Goal: Information Seeking & Learning: Learn about a topic

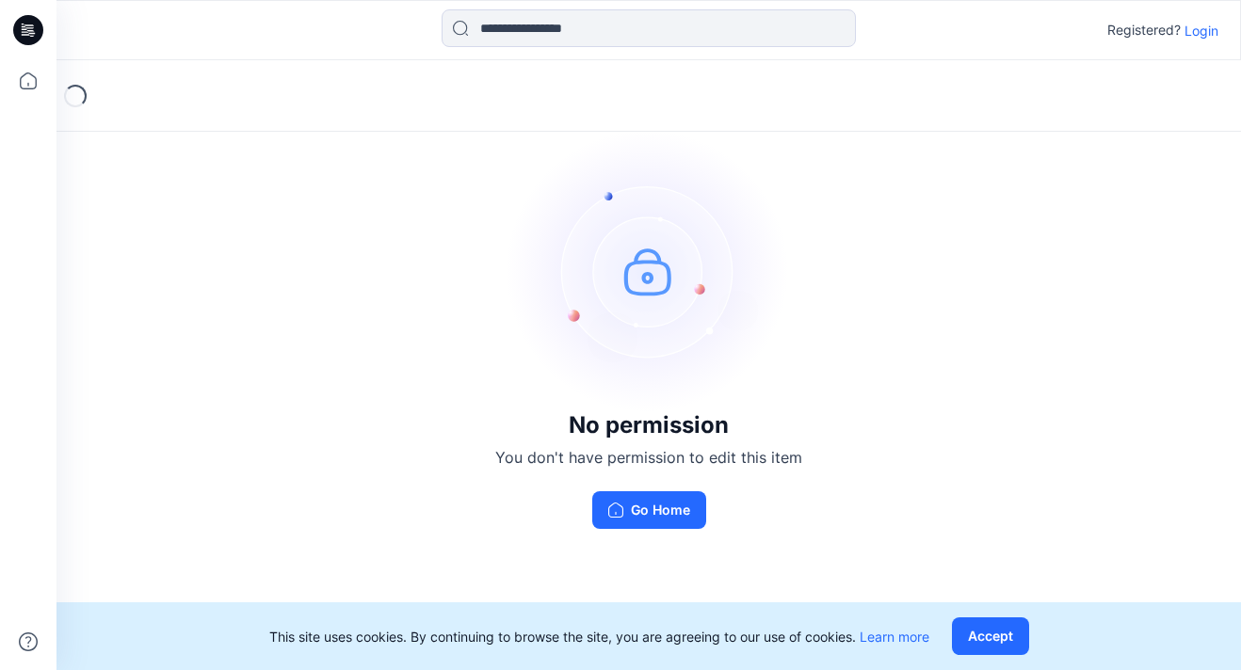
click at [1209, 37] on p "Login" at bounding box center [1202, 31] width 34 height 20
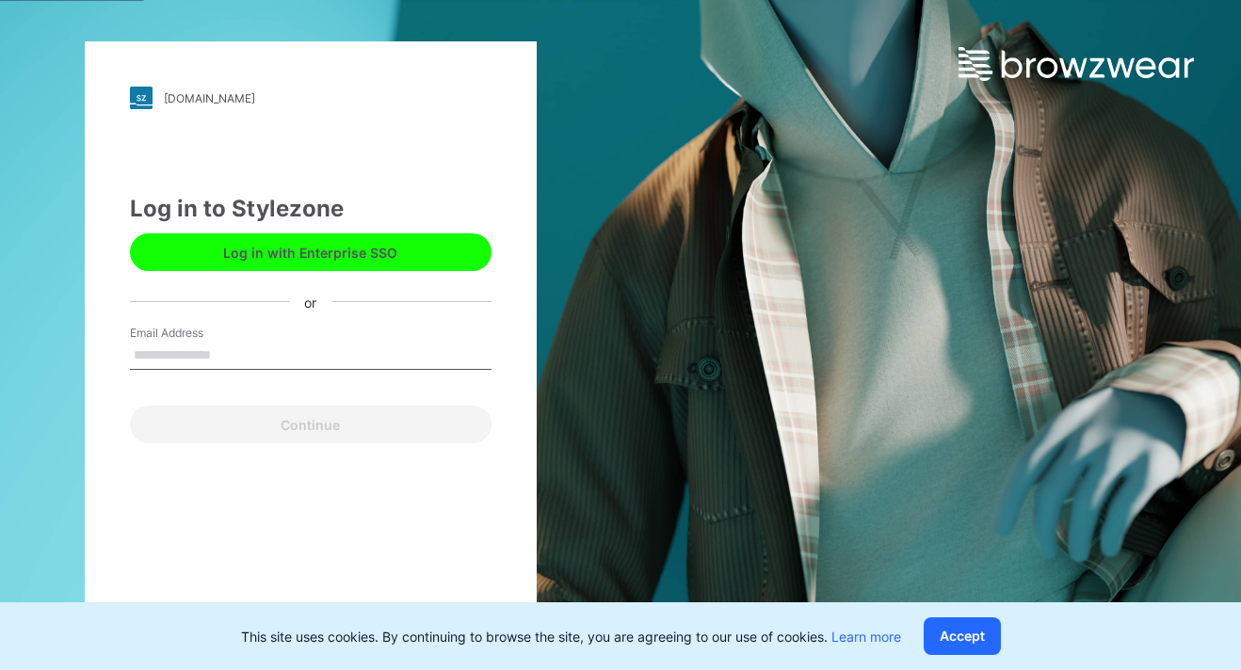
type input "**********"
click at [310, 425] on button "Continue" at bounding box center [311, 425] width 362 height 38
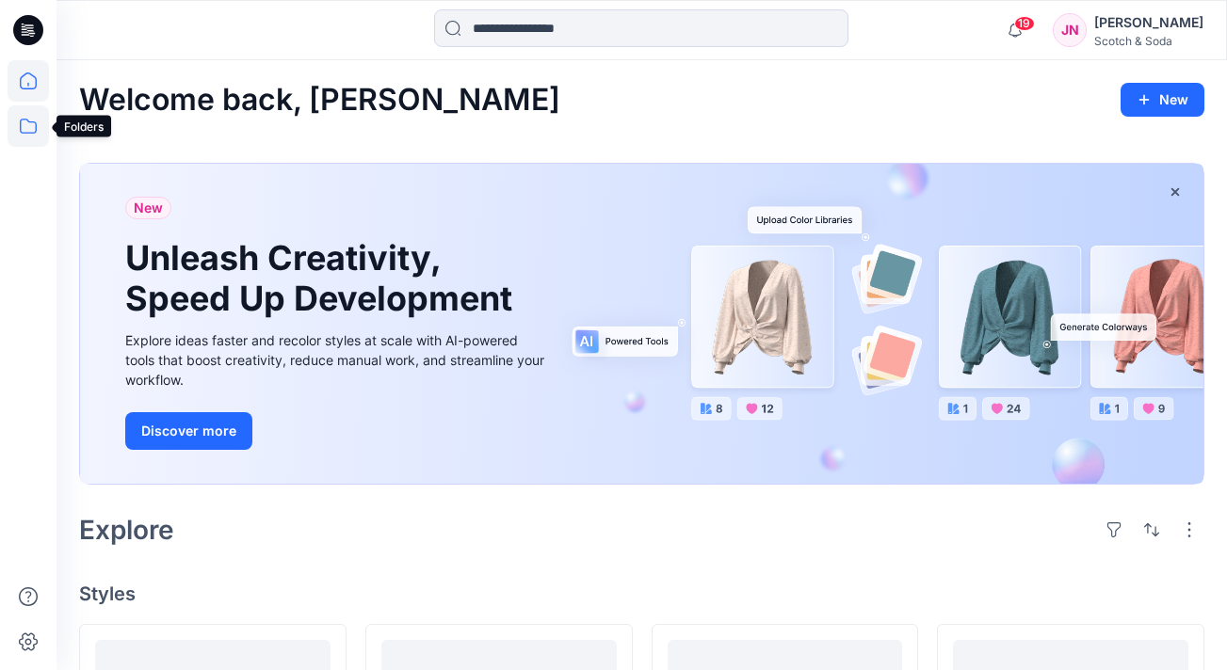
click at [28, 122] on icon at bounding box center [28, 125] width 41 height 41
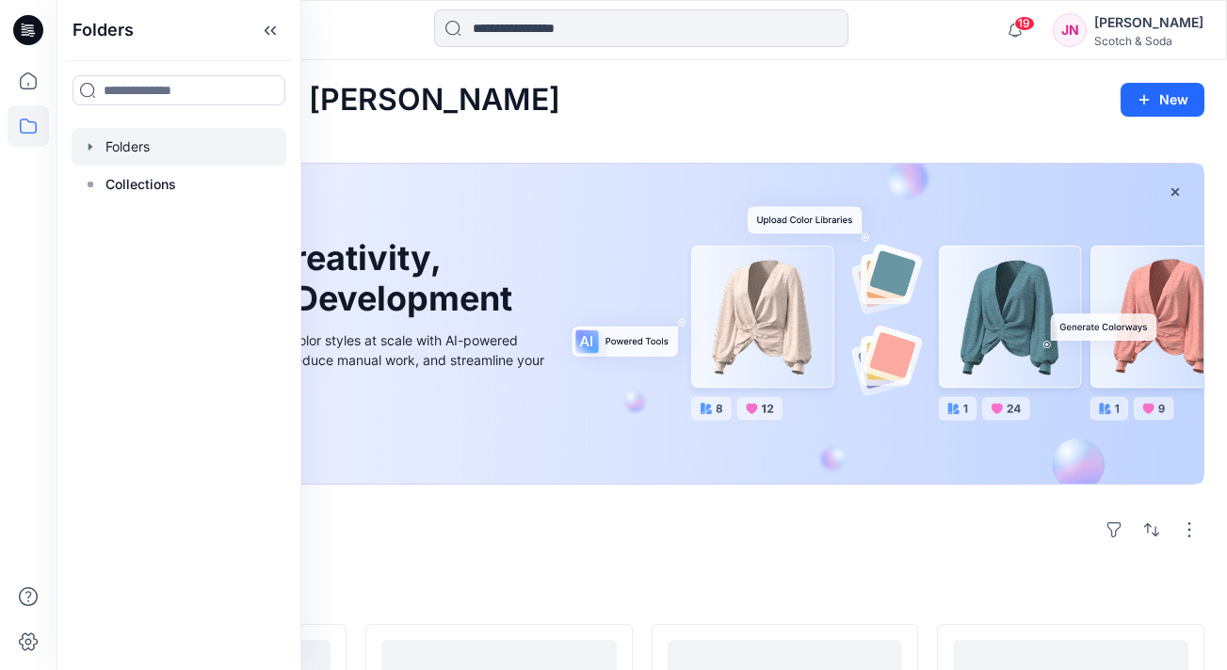
click at [133, 149] on div at bounding box center [179, 147] width 215 height 38
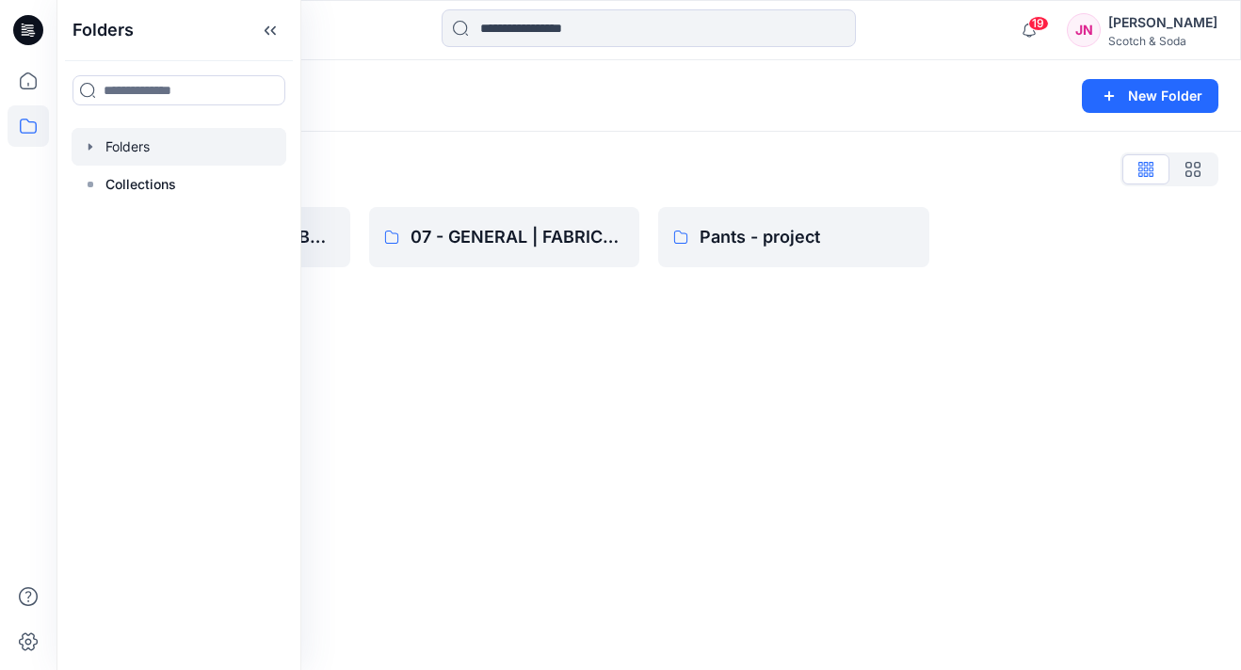
click at [761, 383] on div "Folders New Folder Folders List 01 - MENS | BLOCK LIBRARY 07 - GENERAL | FABRIC…" at bounding box center [648, 365] width 1185 height 610
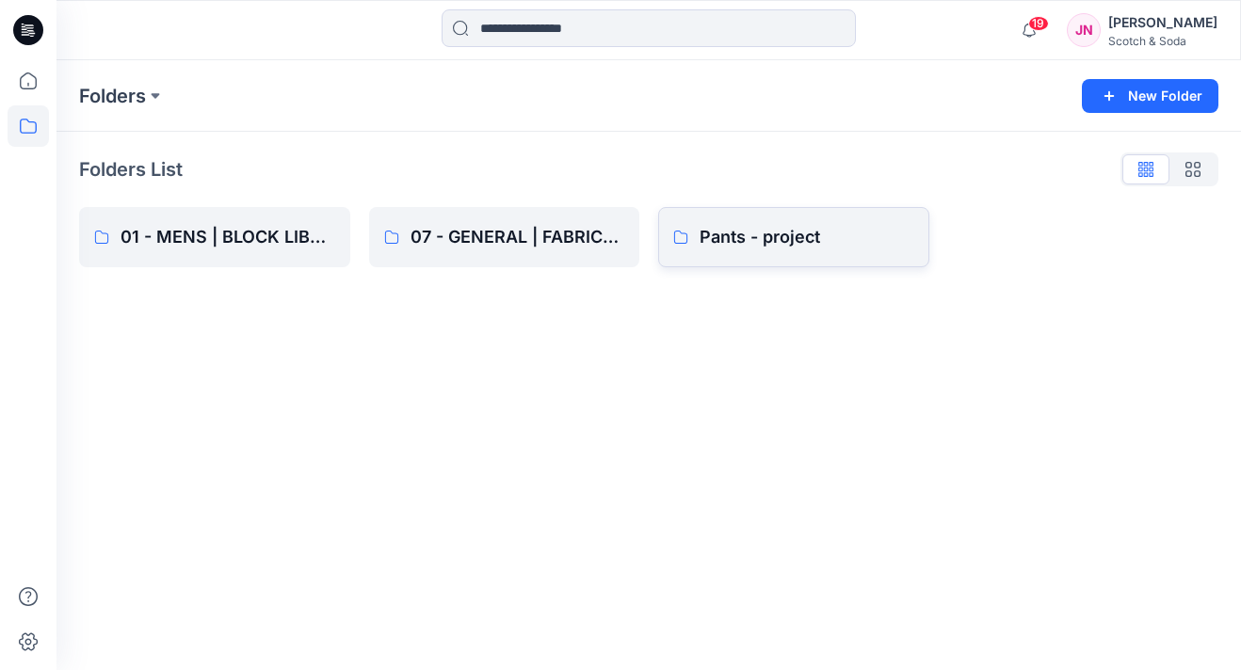
click at [831, 254] on link "Pants - project" at bounding box center [793, 237] width 271 height 60
click at [35, 87] on icon at bounding box center [28, 80] width 41 height 41
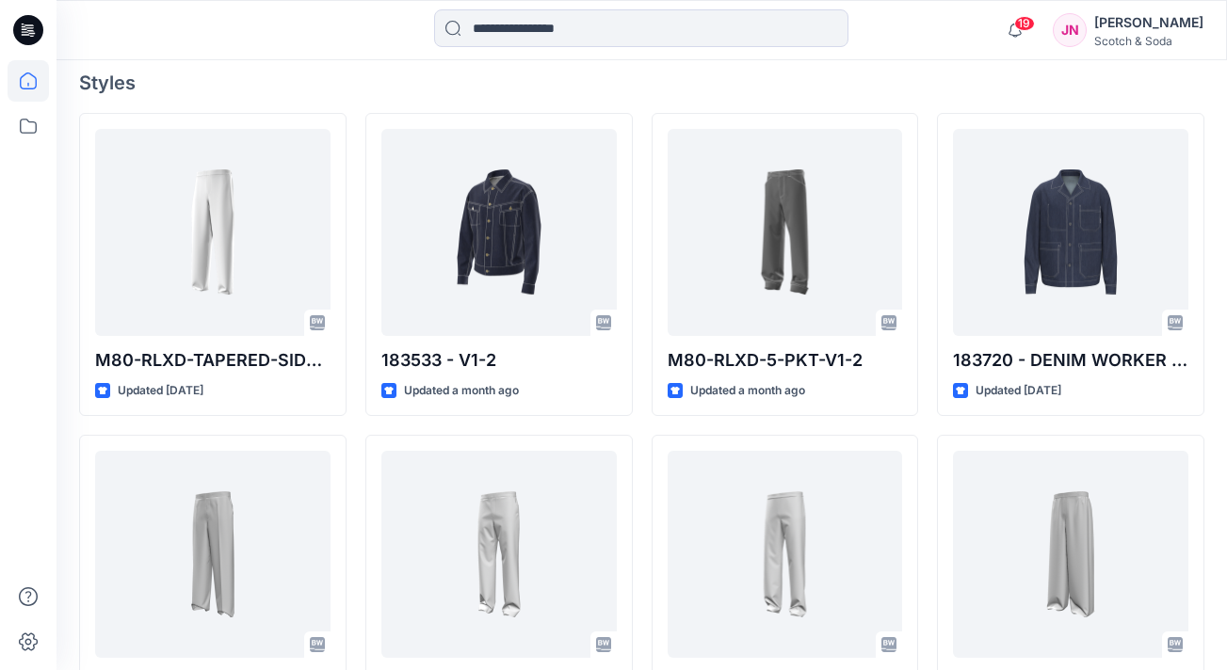
scroll to position [578, 0]
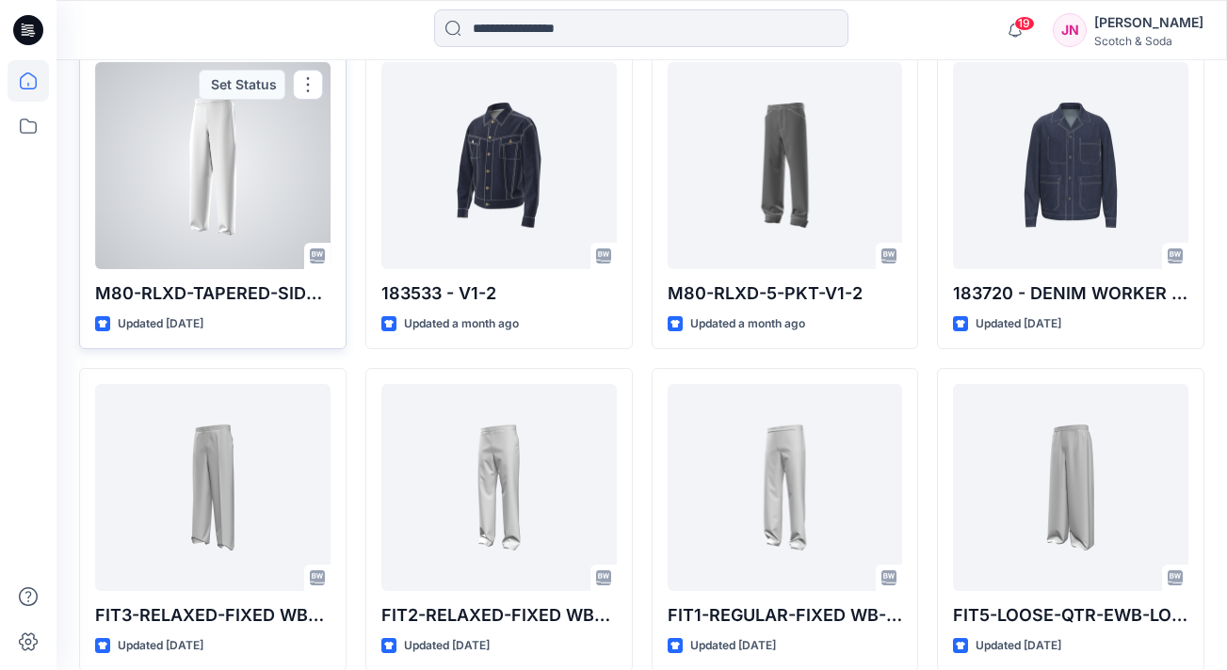
click at [178, 202] on div at bounding box center [212, 165] width 235 height 207
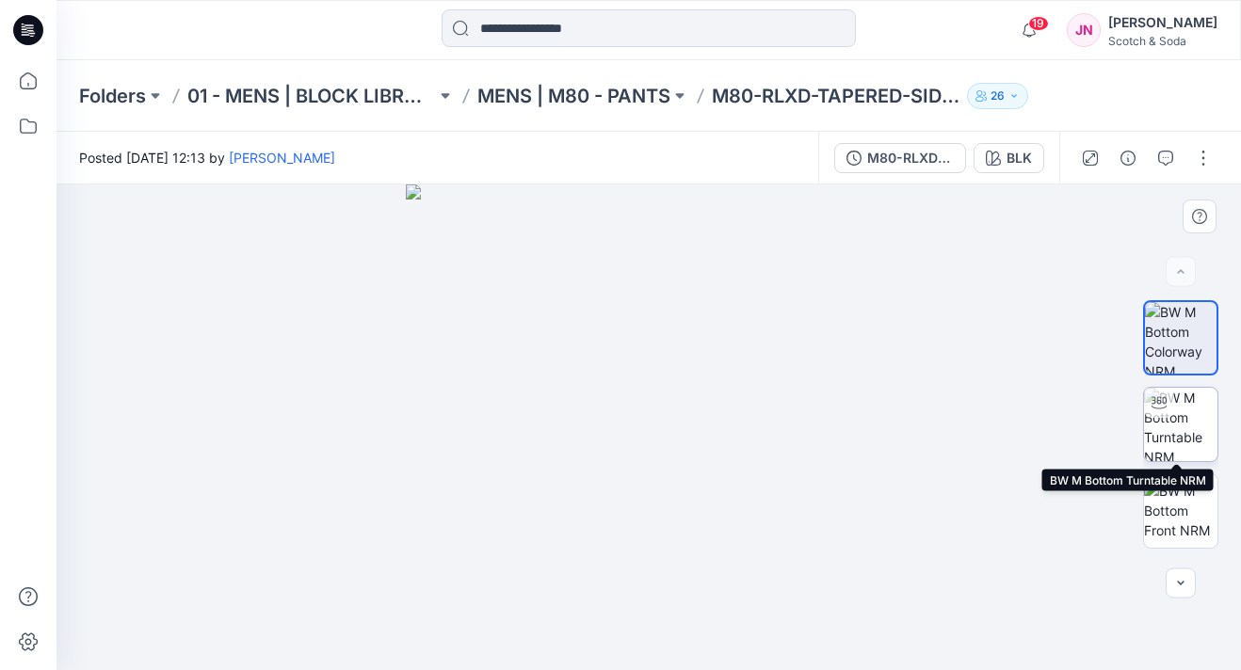
click at [1186, 424] on img at bounding box center [1180, 424] width 73 height 73
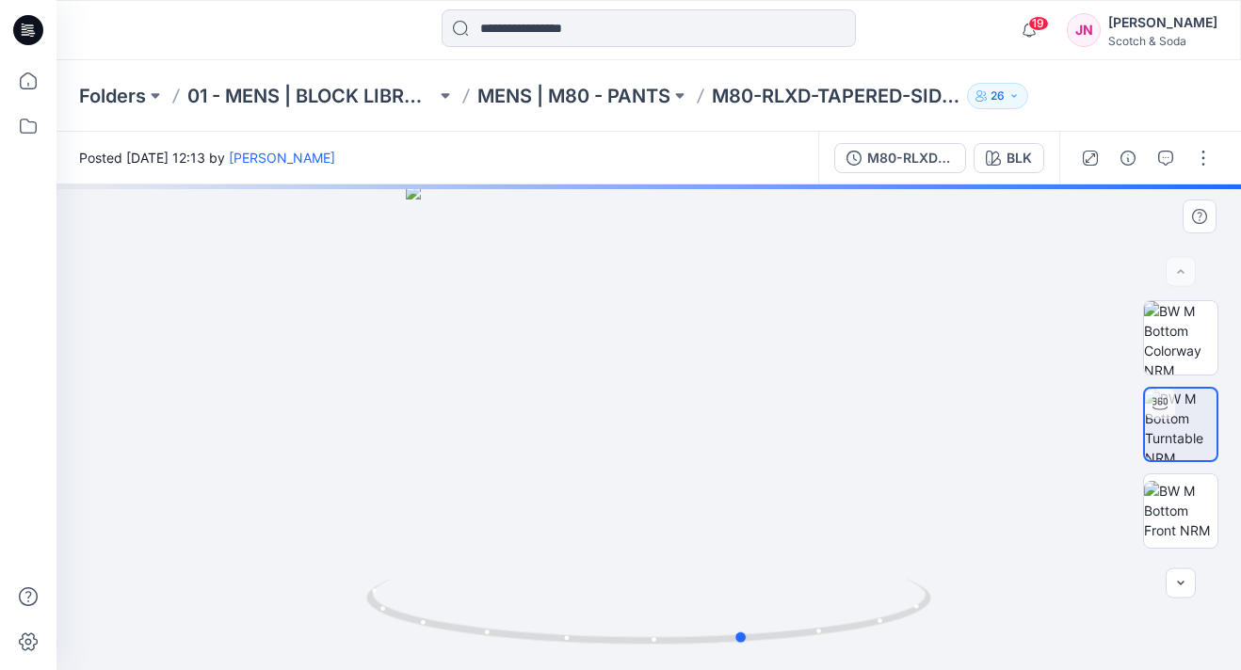
drag, startPoint x: 712, startPoint y: 599, endPoint x: 877, endPoint y: 558, distance: 169.7
click at [879, 558] on div at bounding box center [648, 428] width 1185 height 486
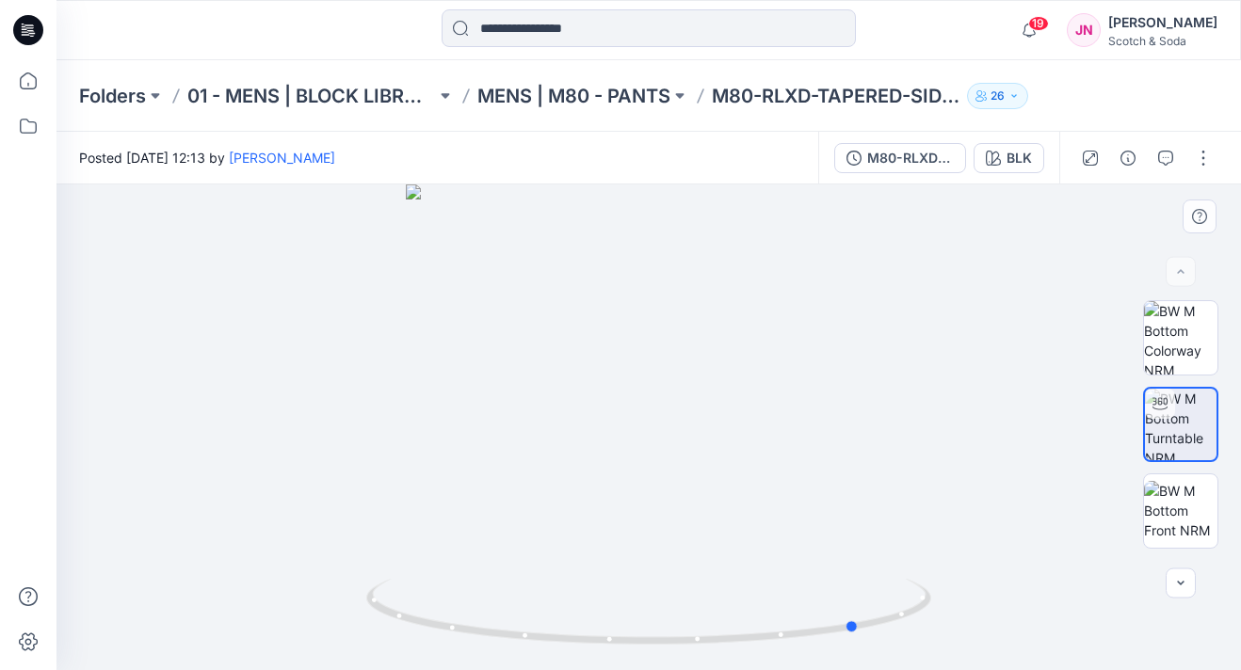
drag, startPoint x: 674, startPoint y: 443, endPoint x: 718, endPoint y: 446, distance: 44.4
click at [718, 446] on div at bounding box center [648, 428] width 1185 height 486
drag, startPoint x: 797, startPoint y: 608, endPoint x: 662, endPoint y: 616, distance: 134.9
click at [662, 616] on icon at bounding box center [651, 614] width 570 height 71
drag, startPoint x: 736, startPoint y: 597, endPoint x: 622, endPoint y: 598, distance: 113.9
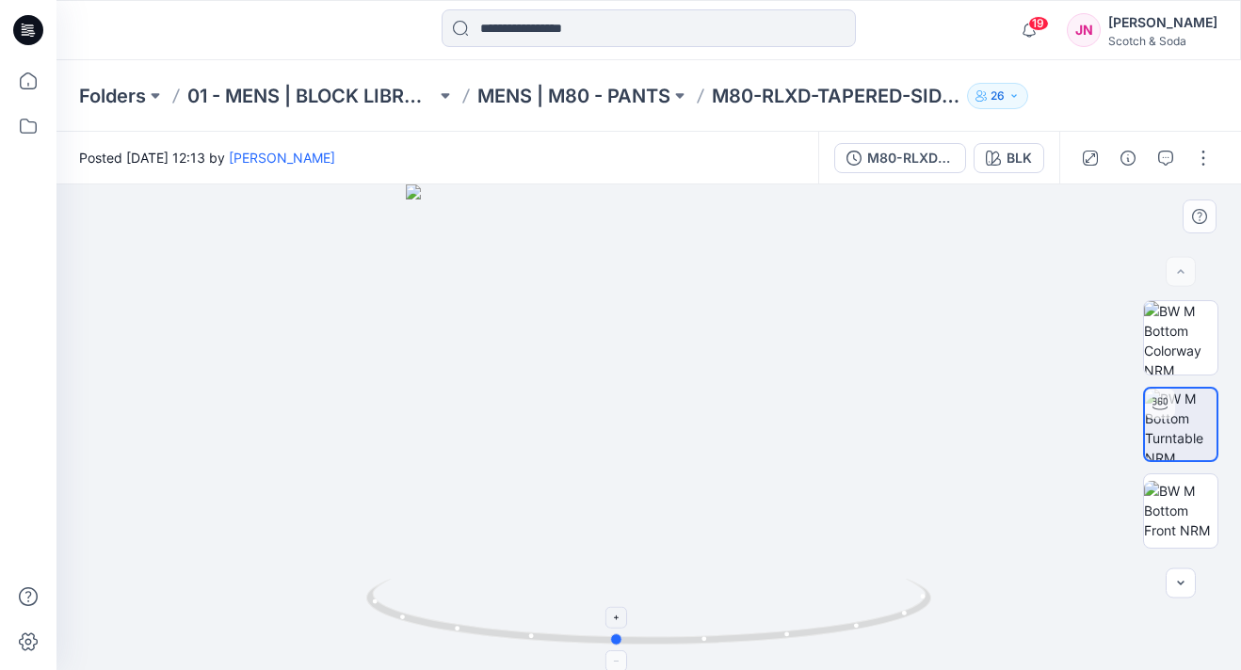
click at [622, 598] on icon at bounding box center [651, 614] width 570 height 71
drag, startPoint x: 702, startPoint y: 544, endPoint x: 648, endPoint y: 570, distance: 59.4
click at [648, 570] on div at bounding box center [648, 428] width 1185 height 486
drag, startPoint x: 769, startPoint y: 552, endPoint x: 708, endPoint y: 583, distance: 68.6
click at [708, 583] on div at bounding box center [648, 428] width 1185 height 486
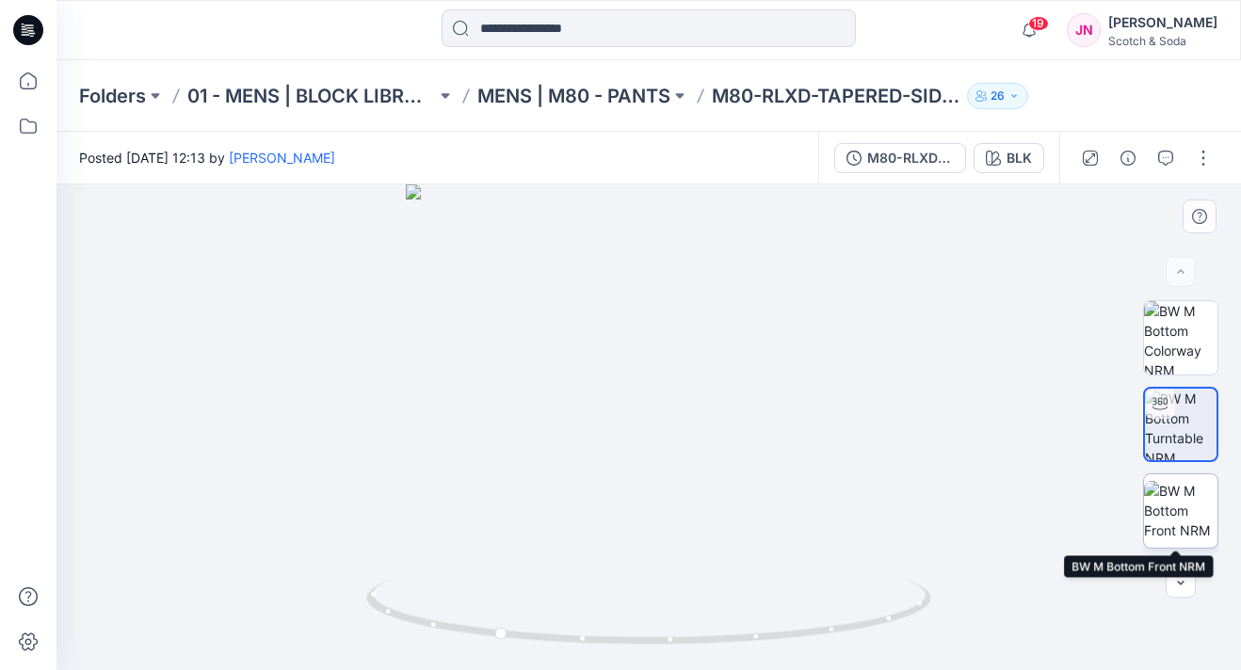
click at [1190, 512] on img at bounding box center [1180, 510] width 73 height 59
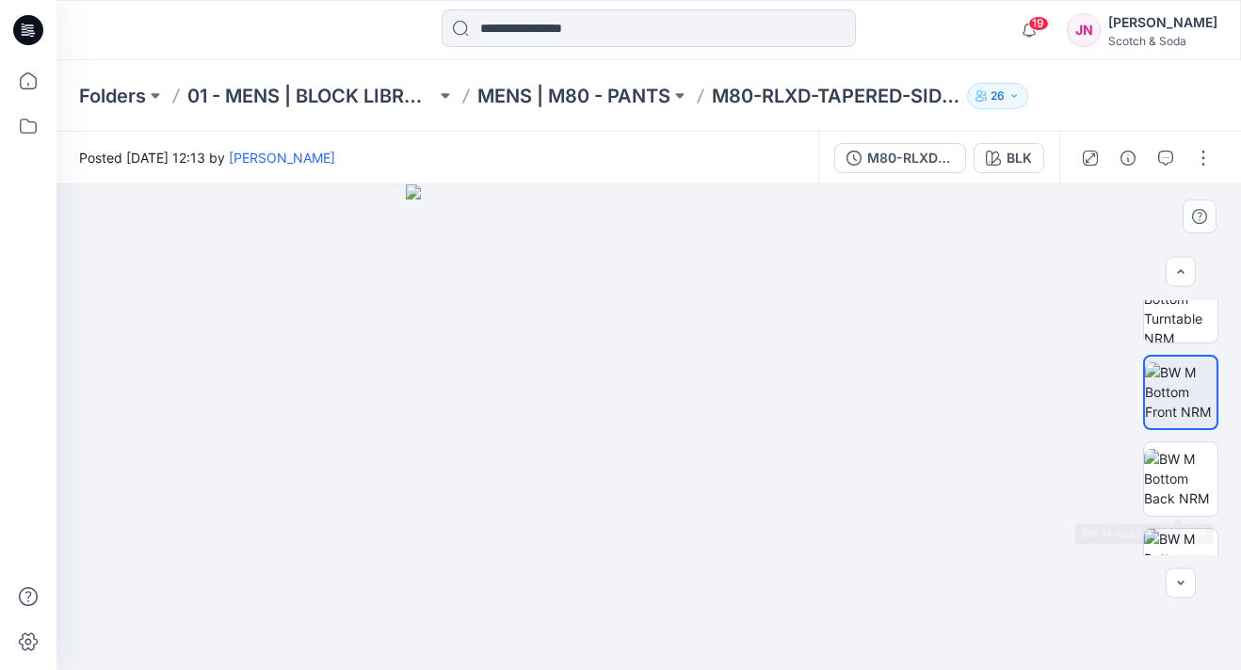
scroll to position [217, 0]
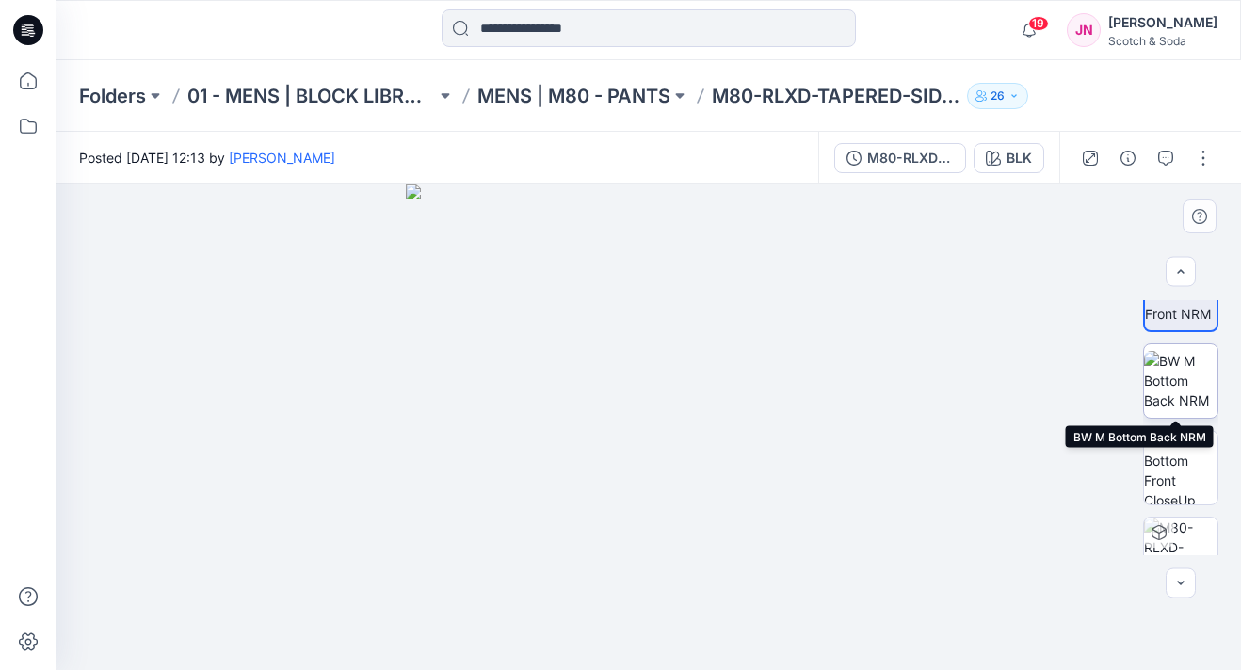
click at [1159, 374] on img at bounding box center [1180, 380] width 73 height 59
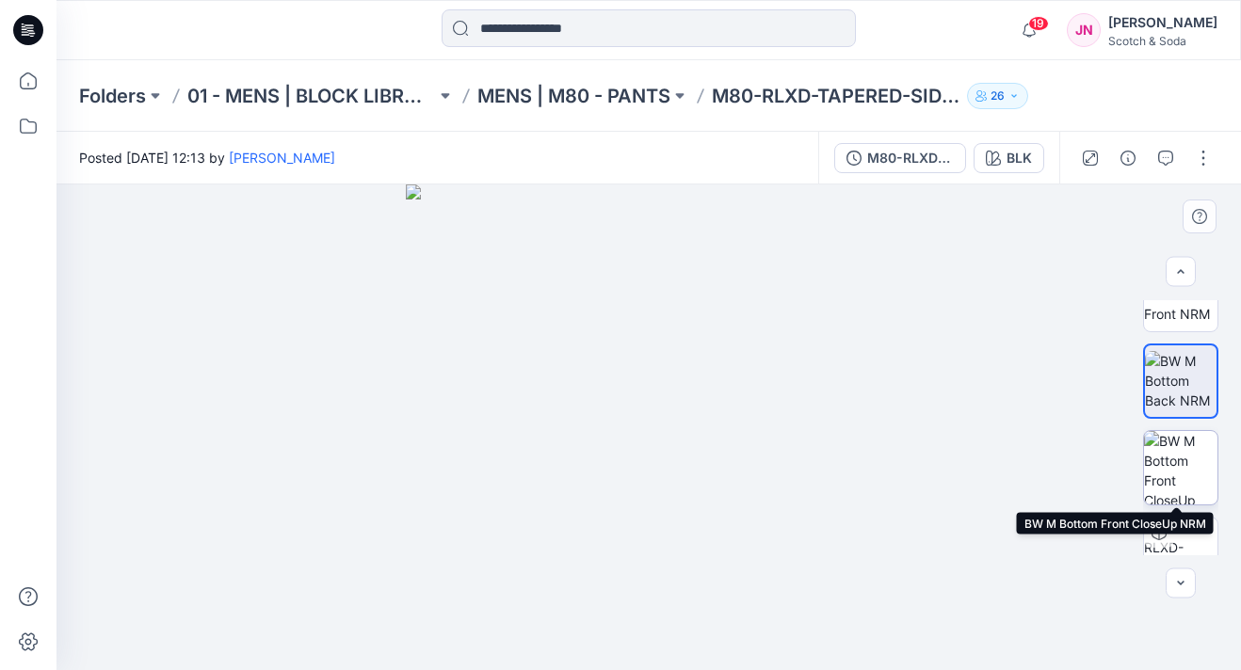
click at [1191, 476] on img at bounding box center [1180, 467] width 73 height 73
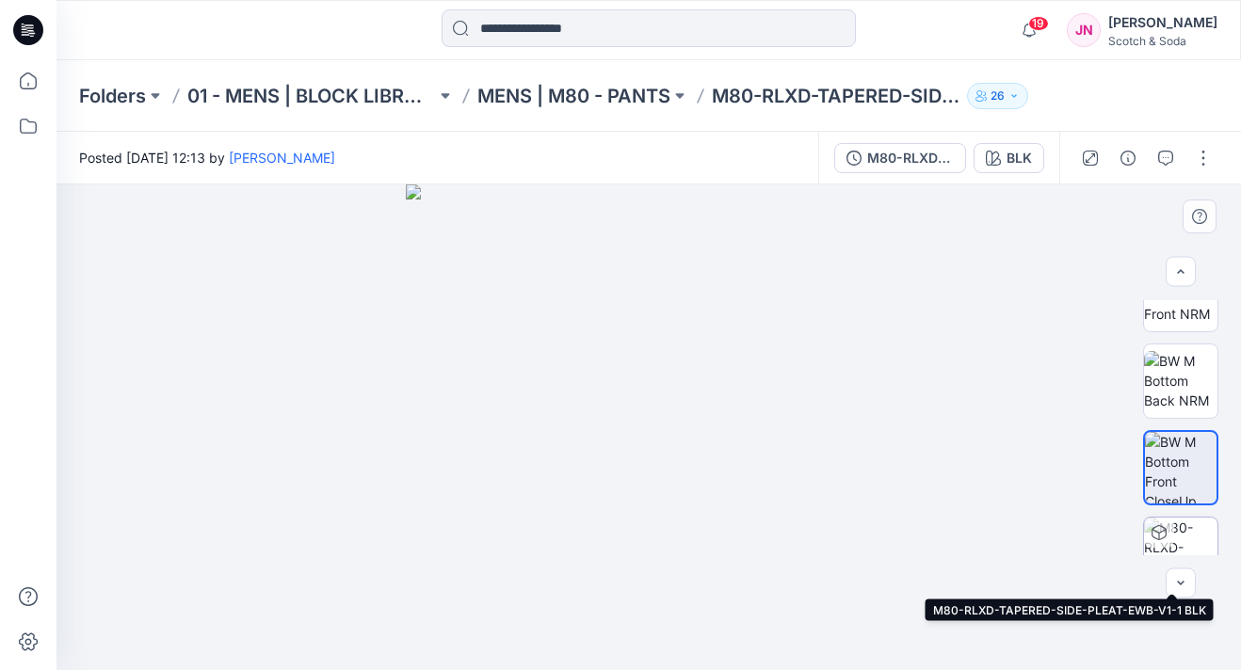
click at [1186, 535] on img at bounding box center [1180, 554] width 73 height 73
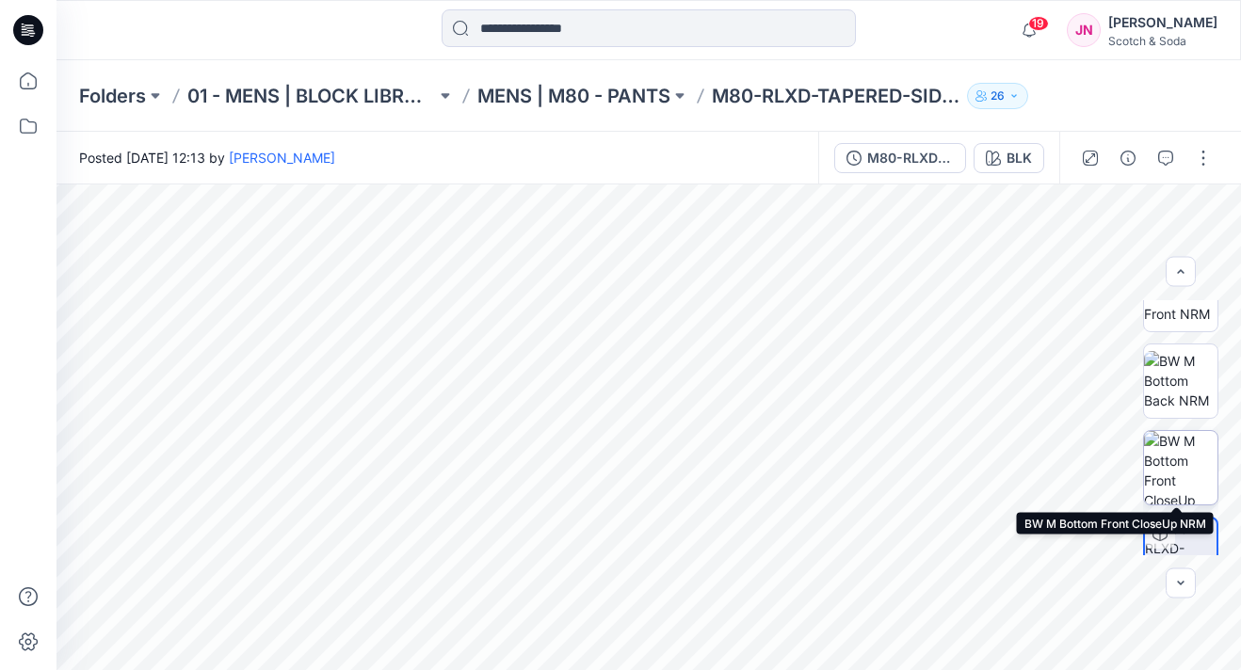
click at [1161, 465] on img at bounding box center [1180, 467] width 73 height 73
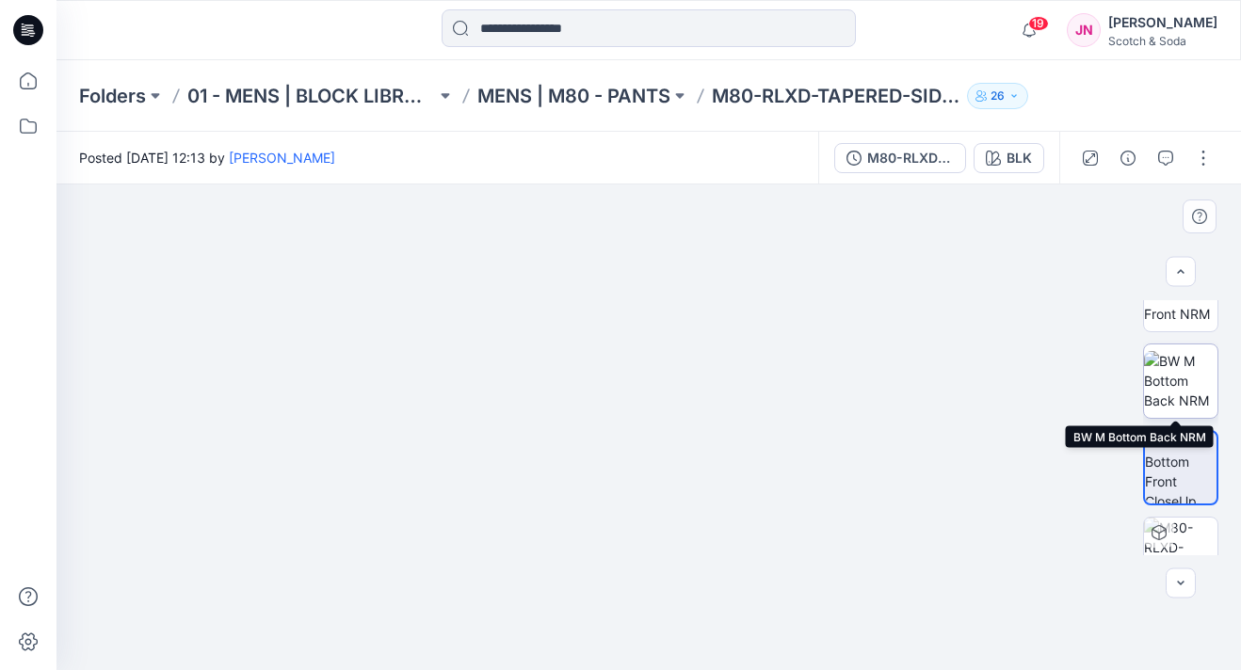
click at [1192, 373] on img at bounding box center [1180, 380] width 73 height 59
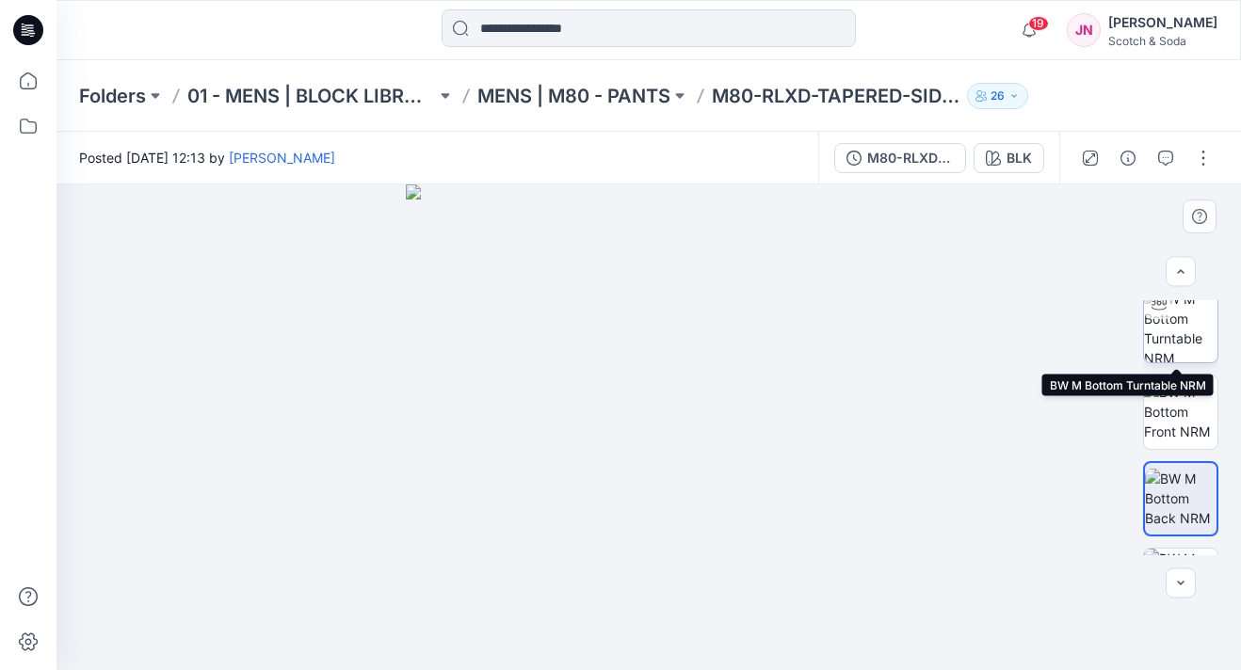
scroll to position [66, 0]
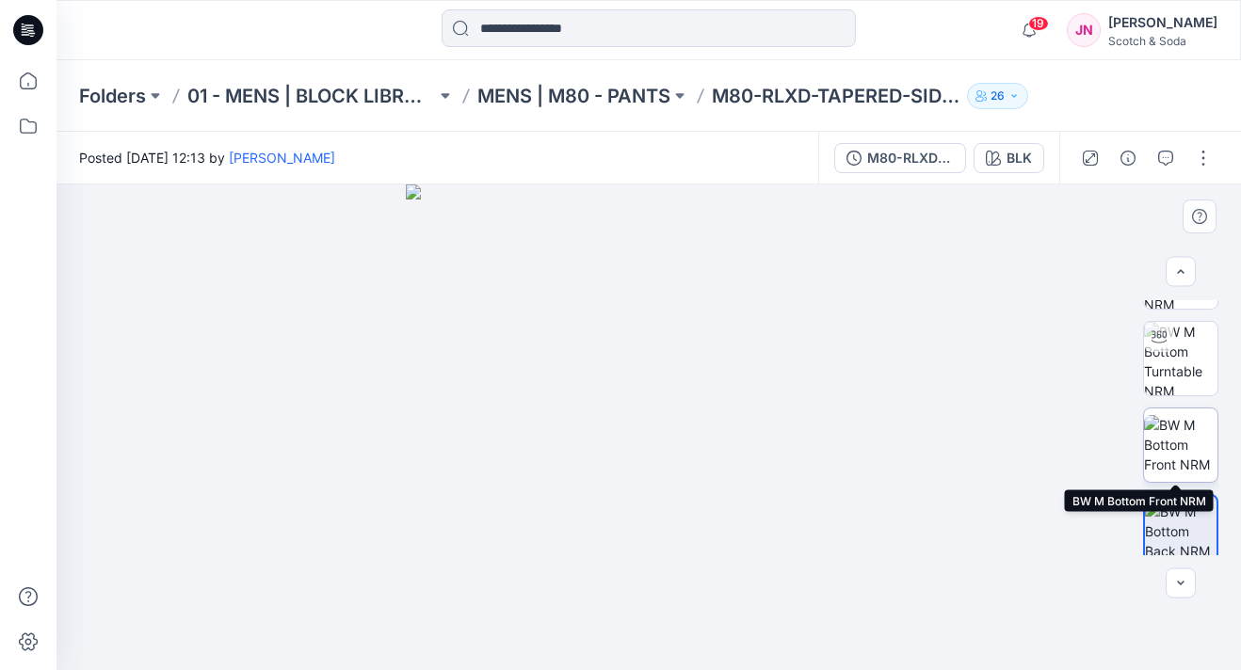
click at [1194, 454] on img at bounding box center [1180, 444] width 73 height 59
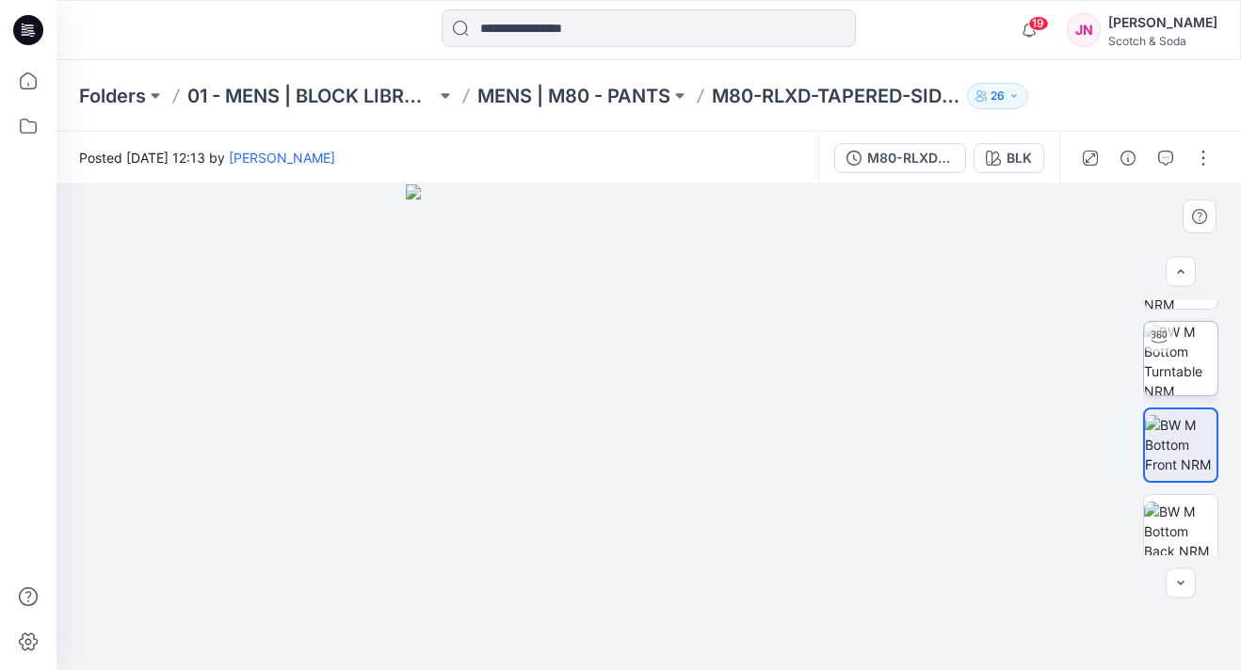
click at [1147, 352] on img at bounding box center [1180, 358] width 73 height 73
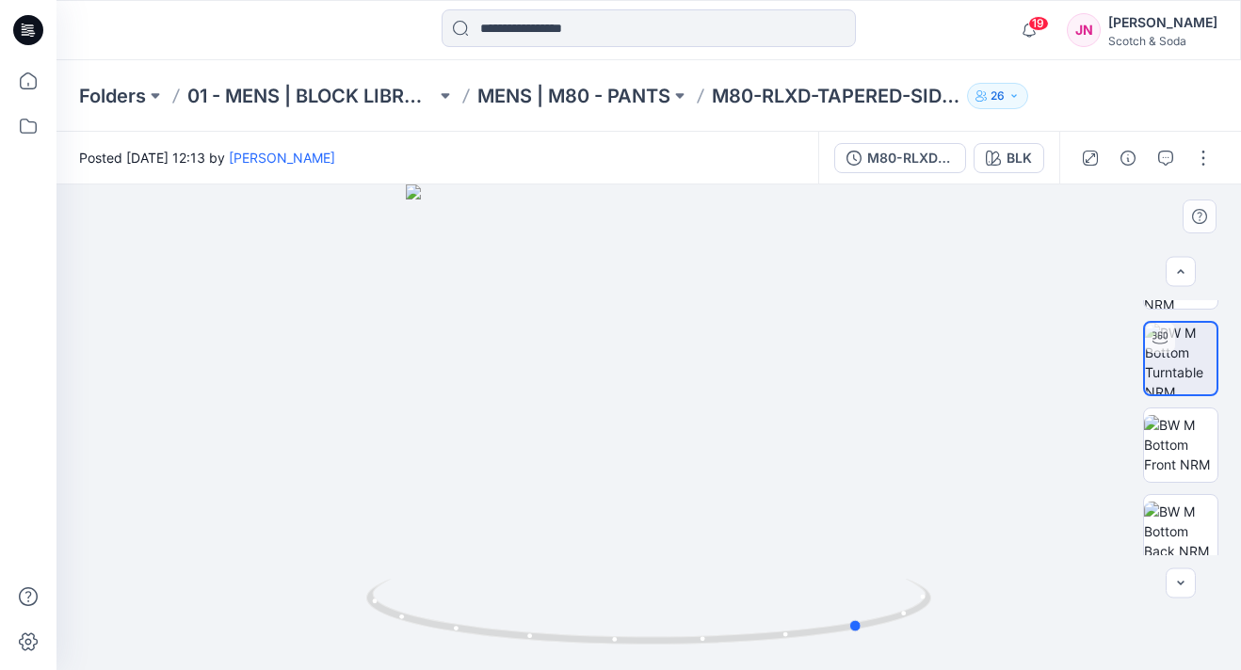
drag, startPoint x: 688, startPoint y: 416, endPoint x: 902, endPoint y: 510, distance: 233.6
click at [902, 510] on div at bounding box center [648, 428] width 1185 height 486
drag, startPoint x: 708, startPoint y: 266, endPoint x: 666, endPoint y: 541, distance: 277.3
click at [666, 543] on img at bounding box center [605, 359] width 1317 height 621
click at [1176, 447] on img at bounding box center [1180, 444] width 73 height 59
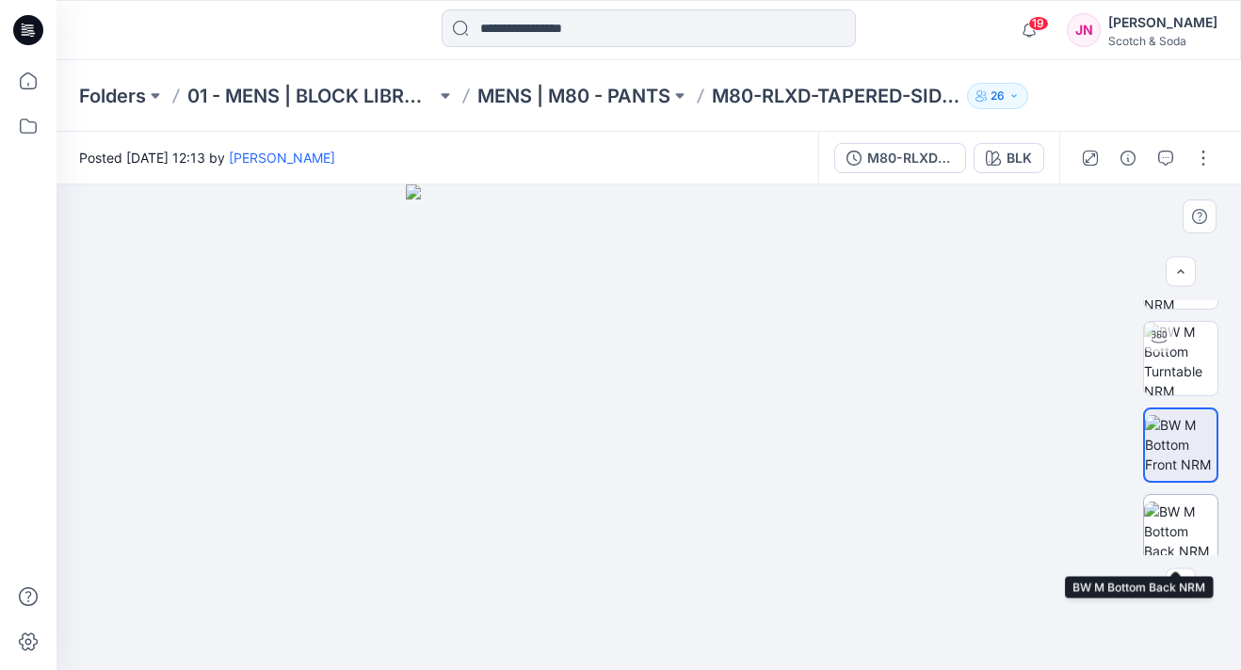
click at [1177, 513] on img at bounding box center [1180, 531] width 73 height 59
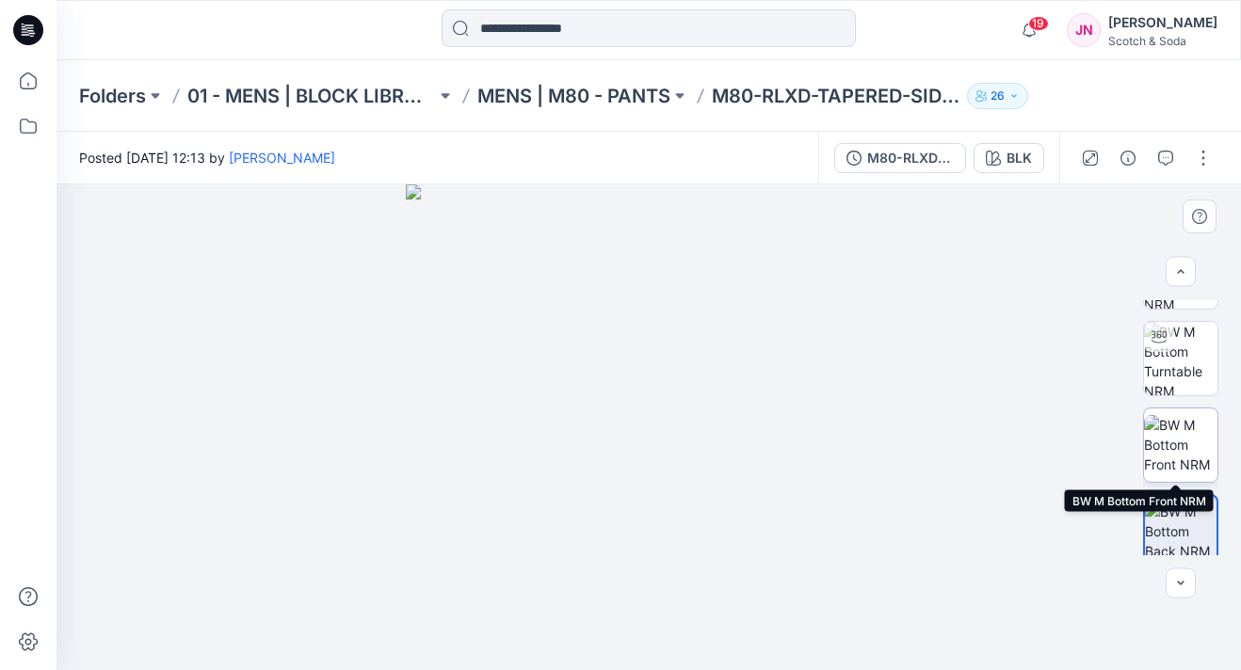
click at [1171, 420] on img at bounding box center [1180, 444] width 73 height 59
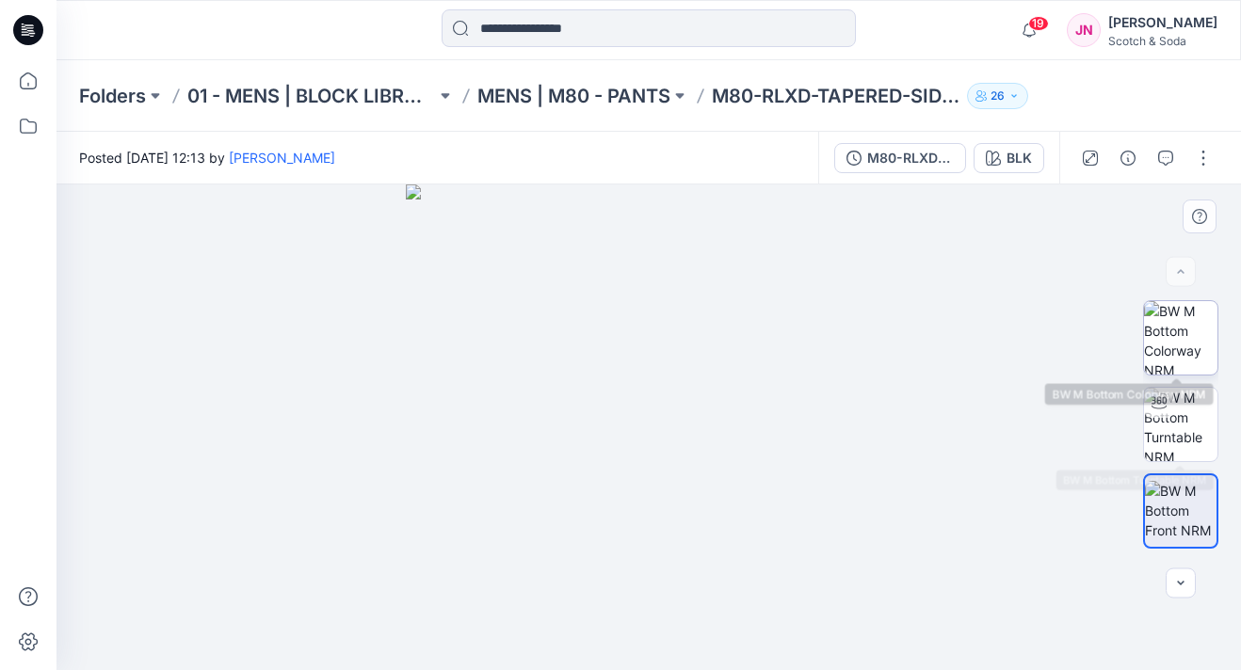
scroll to position [0, 0]
click at [1193, 354] on img at bounding box center [1180, 337] width 73 height 73
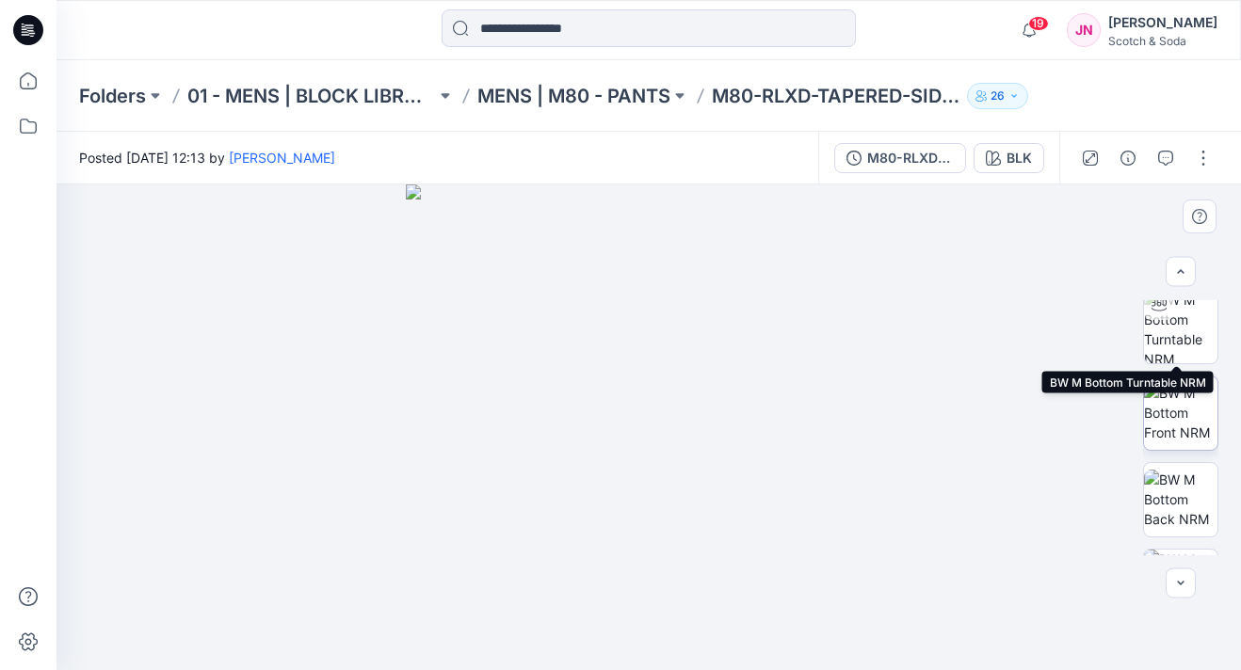
scroll to position [114, 0]
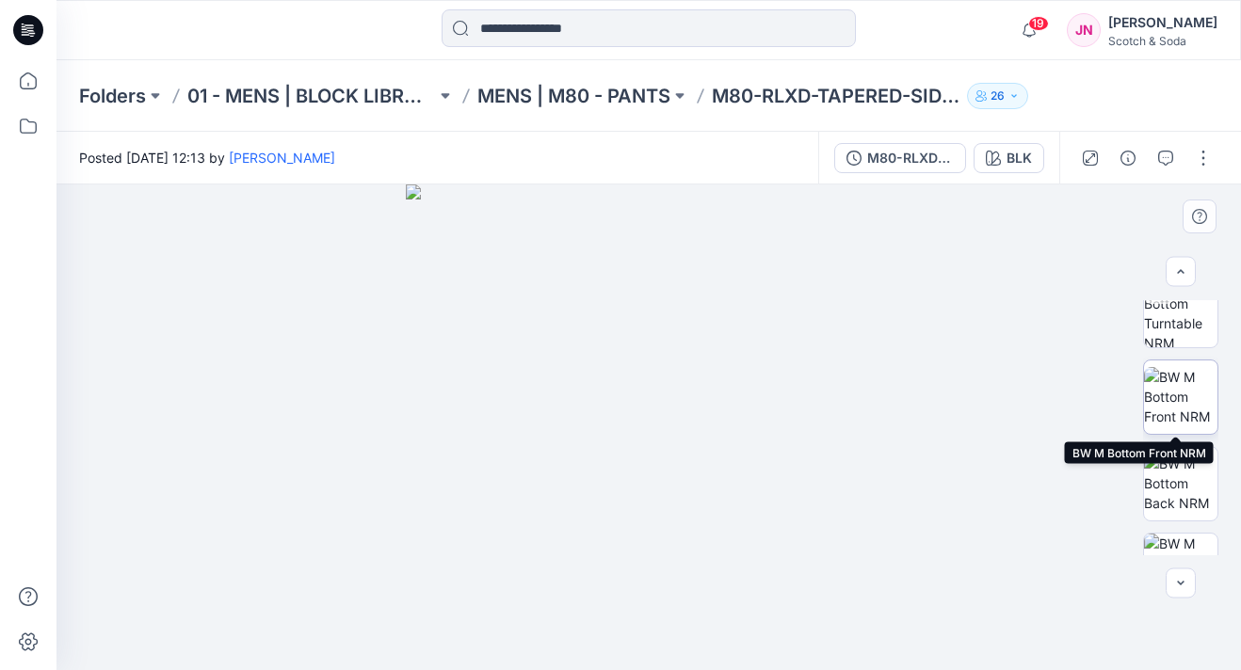
click at [1193, 414] on img at bounding box center [1180, 396] width 73 height 59
